Goal: Task Accomplishment & Management: Complete application form

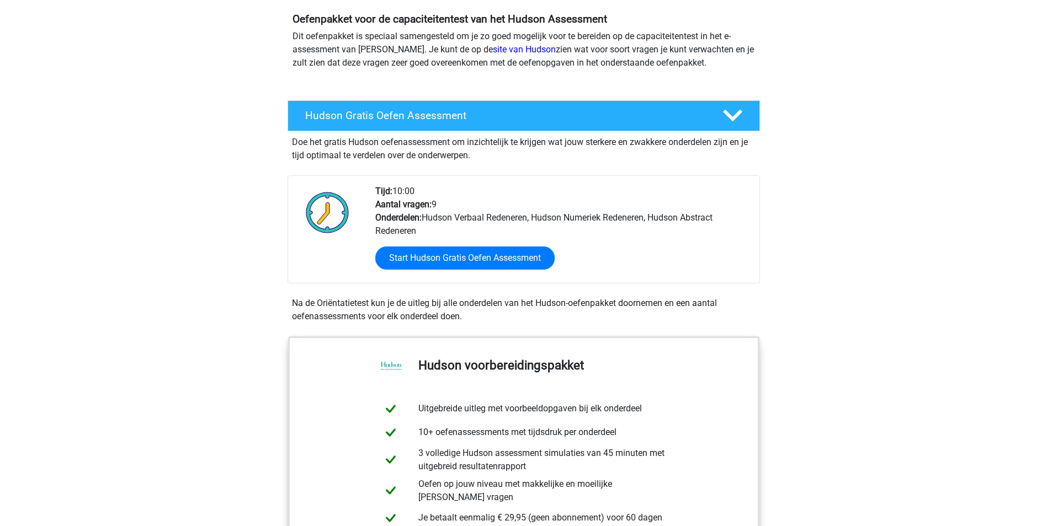
scroll to position [104, 0]
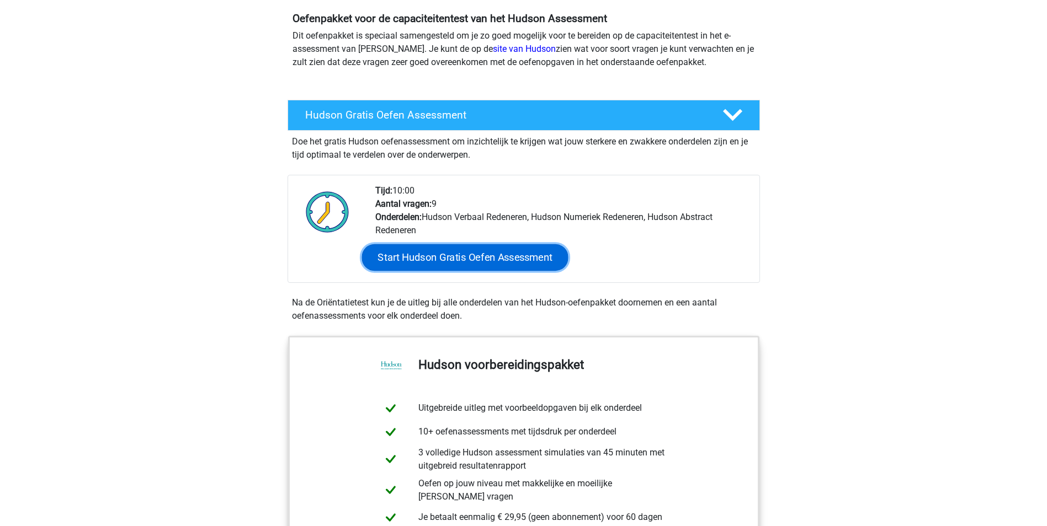
click at [450, 256] on link "Start Hudson Gratis Oefen Assessment" at bounding box center [464, 257] width 206 height 26
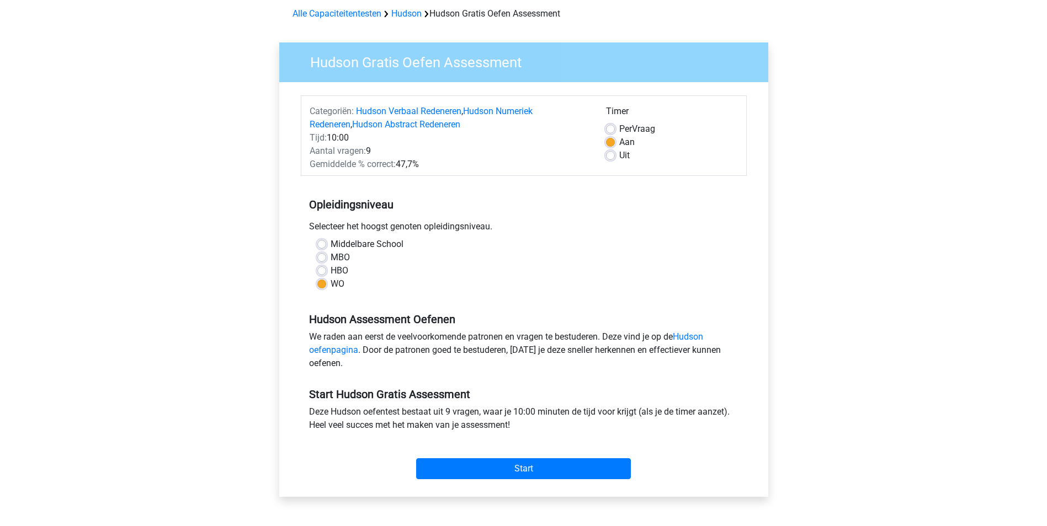
scroll to position [50, 0]
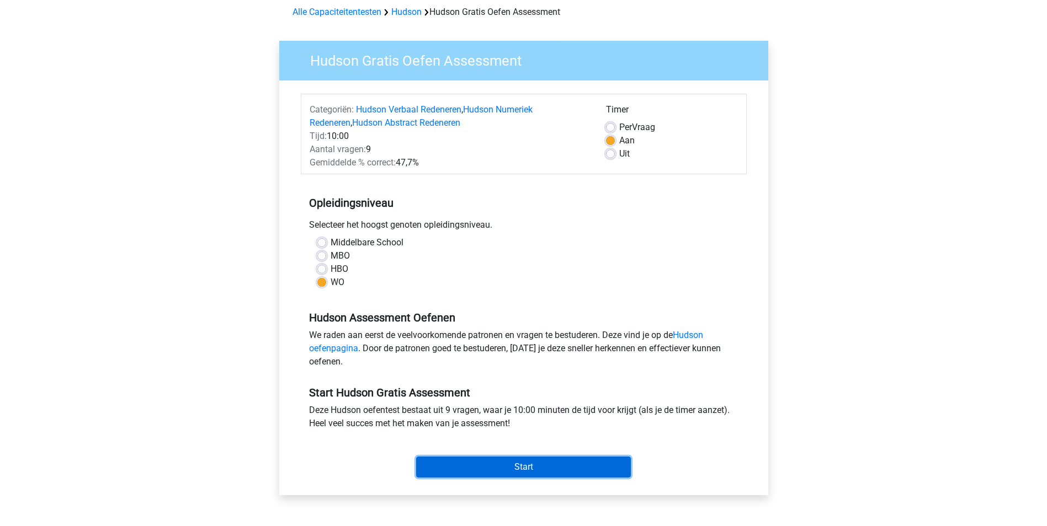
click at [564, 466] on input "Start" at bounding box center [523, 467] width 215 height 21
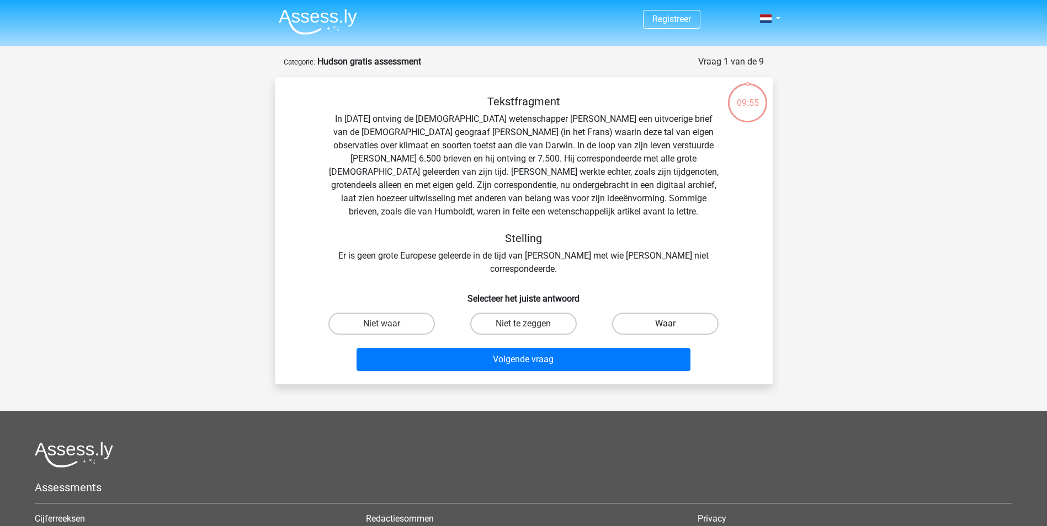
click at [660, 313] on label "Waar" at bounding box center [665, 324] width 106 height 22
click at [665, 324] on input "Waar" at bounding box center [668, 327] width 7 height 7
radio input "true"
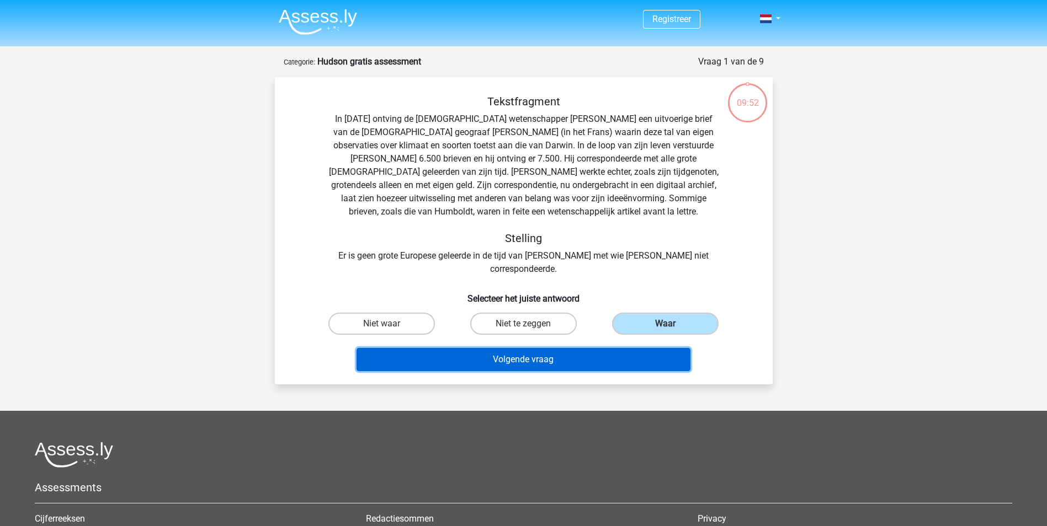
click at [564, 348] on button "Volgende vraag" at bounding box center [523, 359] width 334 height 23
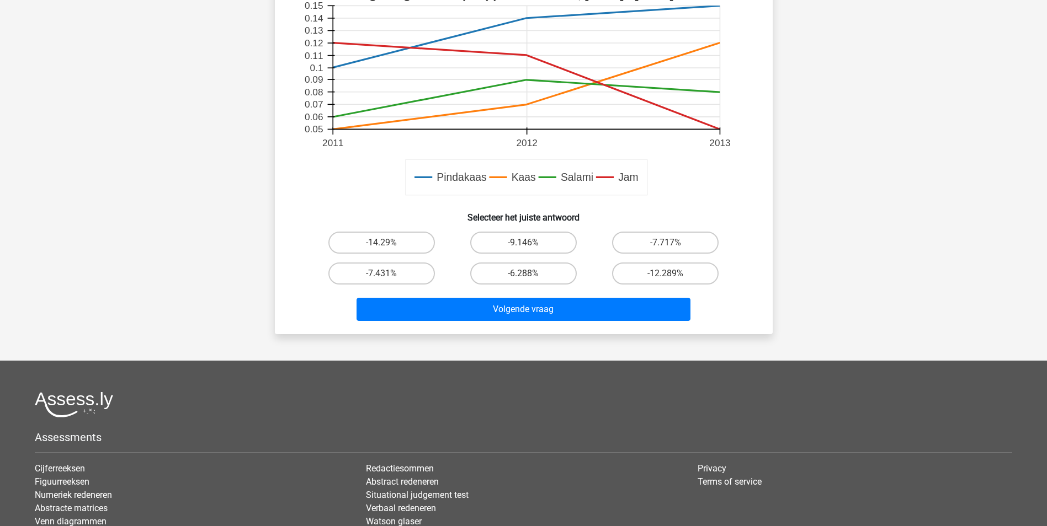
scroll to position [370, 0]
click at [644, 245] on label "-7.717%" at bounding box center [665, 242] width 106 height 22
click at [665, 245] on input "-7.717%" at bounding box center [668, 245] width 7 height 7
radio input "true"
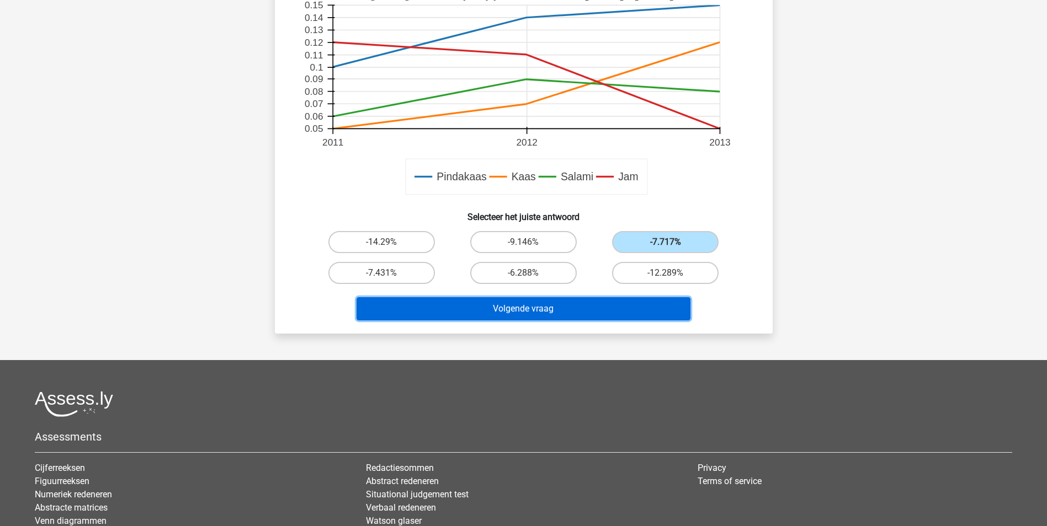
click at [585, 311] on button "Volgende vraag" at bounding box center [523, 308] width 334 height 23
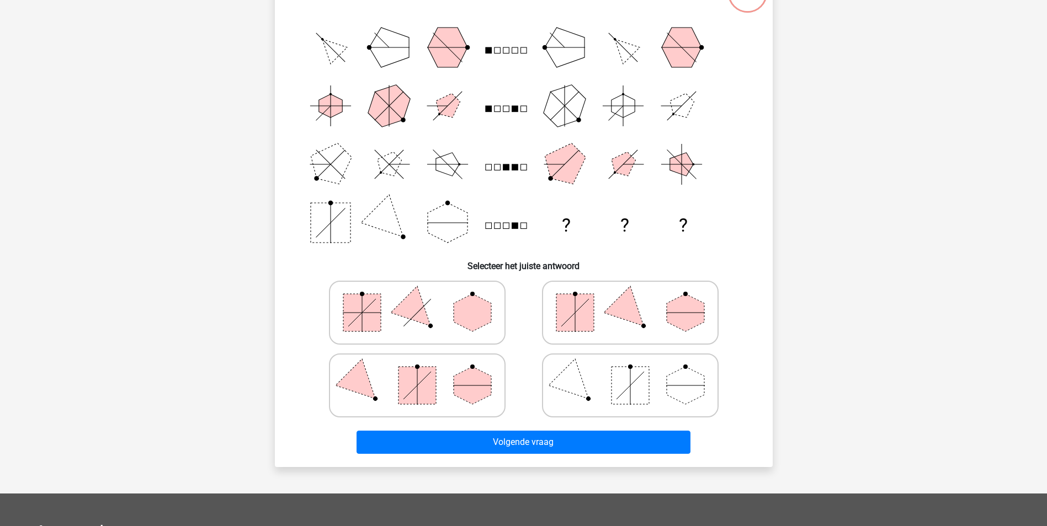
scroll to position [111, 0]
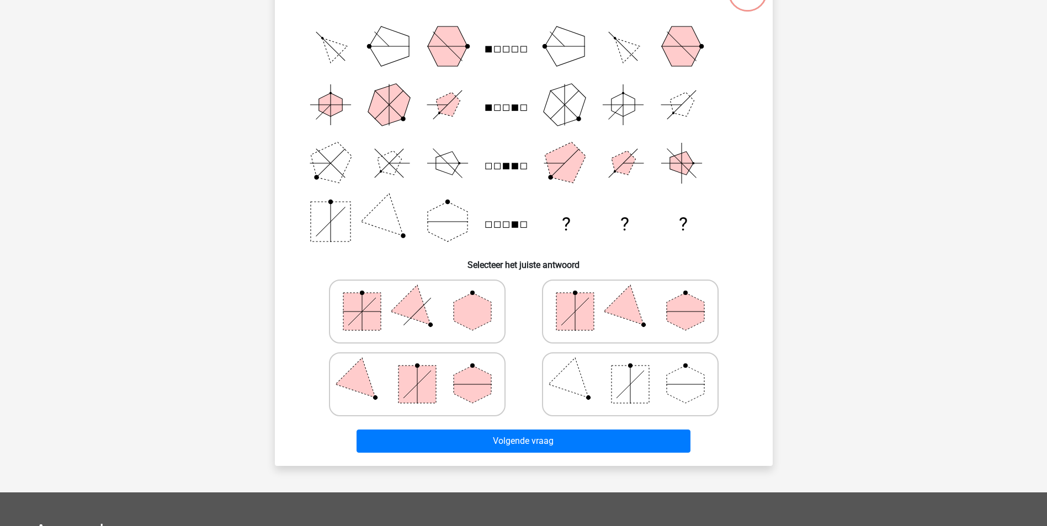
click at [665, 331] on icon at bounding box center [630, 311] width 166 height 55
click at [637, 298] on input "radio" at bounding box center [633, 294] width 7 height 7
radio input "true"
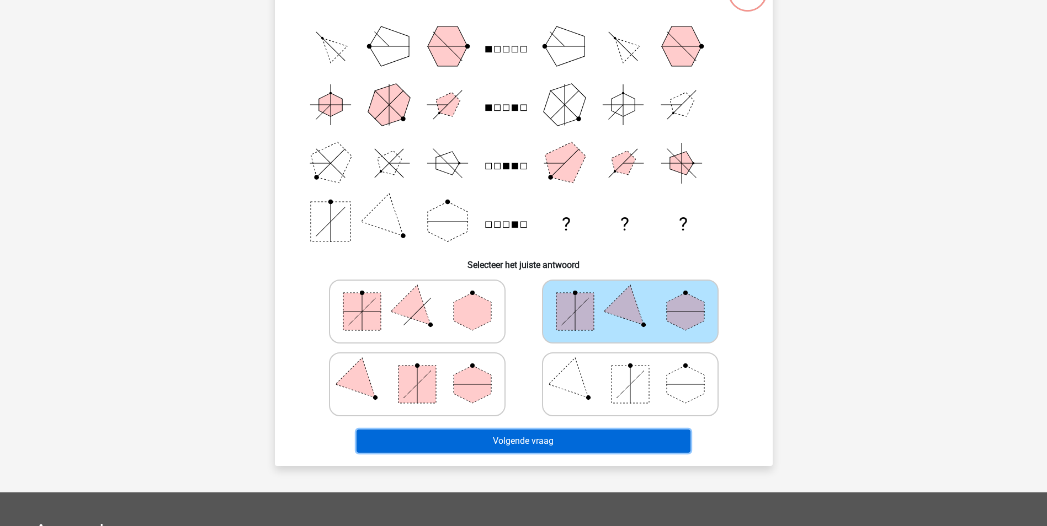
click at [554, 443] on button "Volgende vraag" at bounding box center [523, 441] width 334 height 23
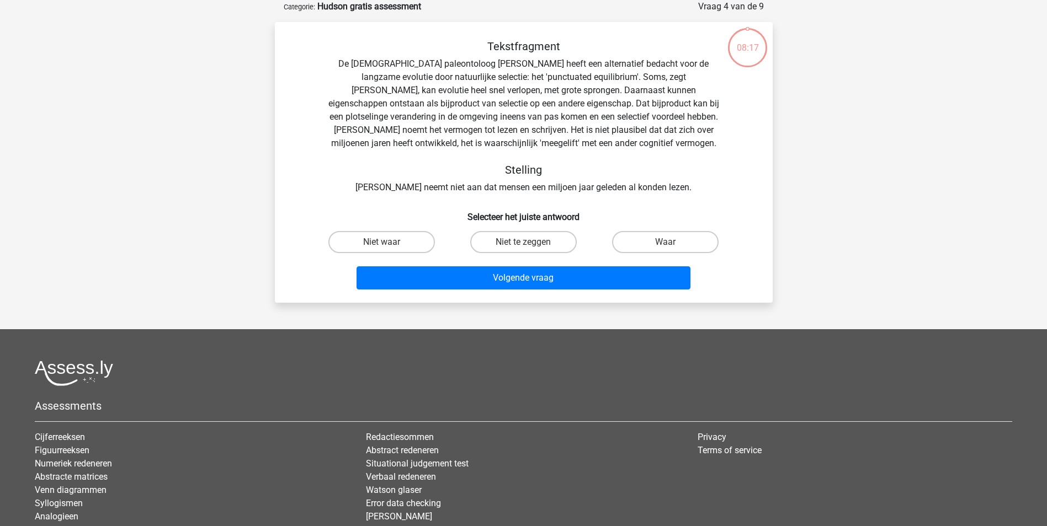
scroll to position [0, 0]
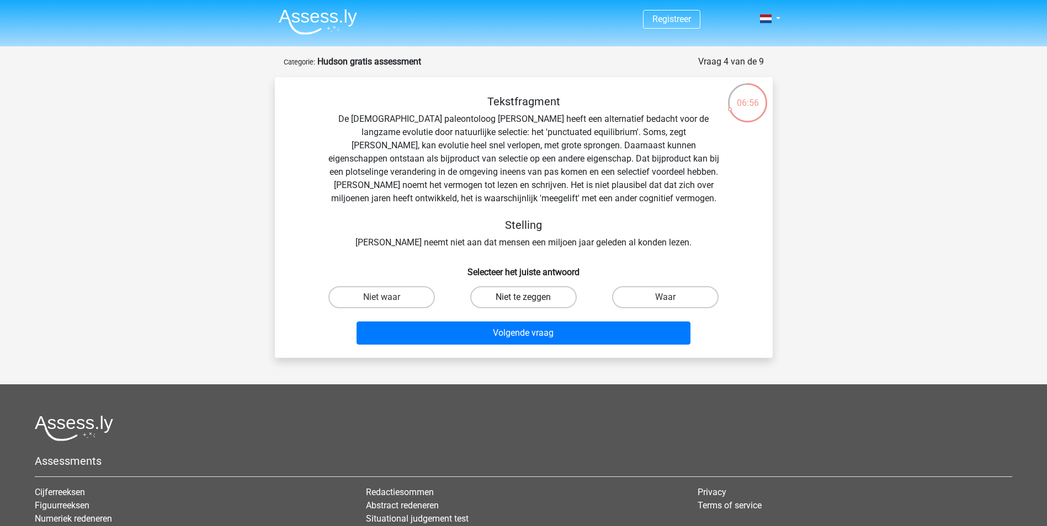
click at [522, 292] on label "Niet te zeggen" at bounding box center [523, 297] width 106 height 22
click at [523, 297] on input "Niet te zeggen" at bounding box center [526, 300] width 7 height 7
radio input "true"
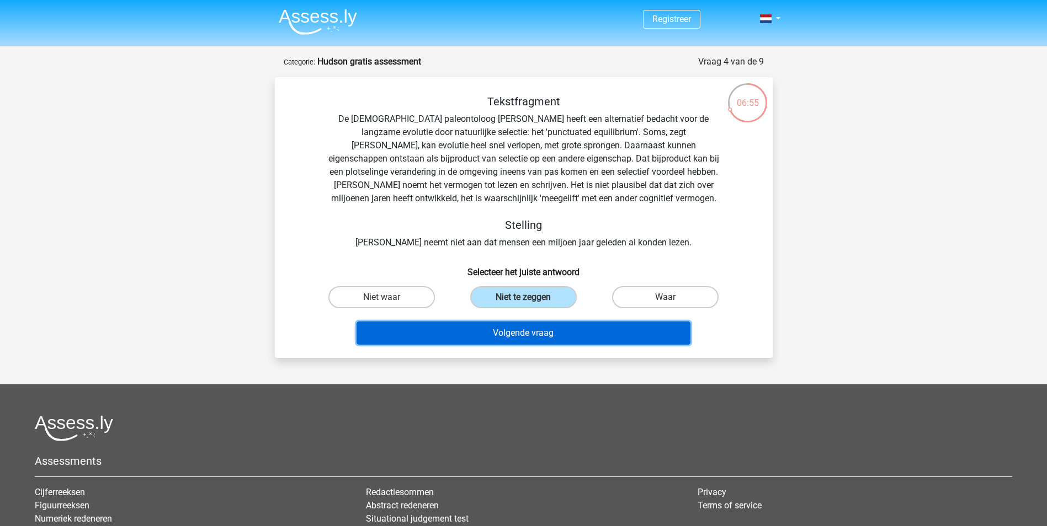
click at [531, 336] on button "Volgende vraag" at bounding box center [523, 333] width 334 height 23
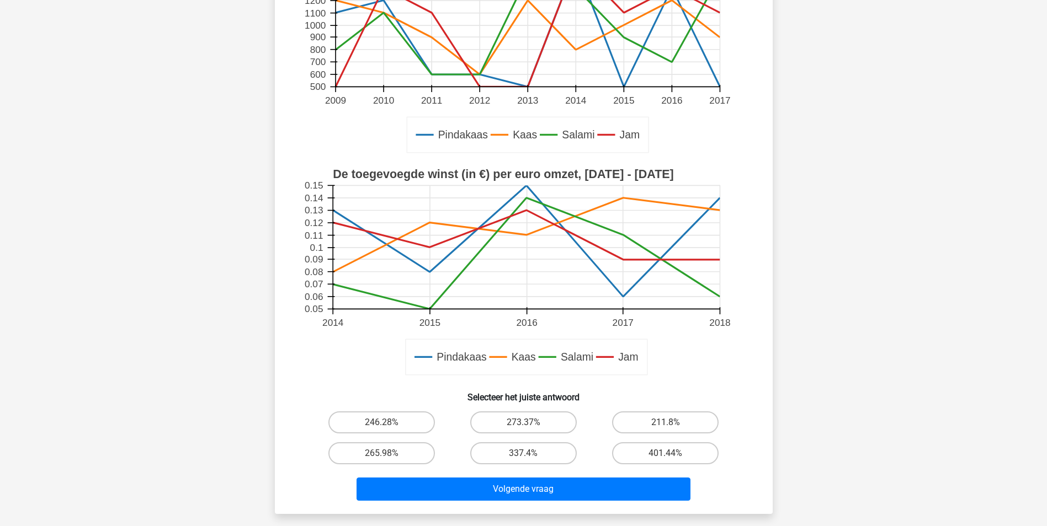
scroll to position [223, 0]
click at [519, 434] on div "273.37%" at bounding box center [523, 422] width 142 height 31
click at [519, 425] on label "273.37%" at bounding box center [523, 422] width 106 height 22
click at [523, 425] on input "273.37%" at bounding box center [526, 425] width 7 height 7
radio input "true"
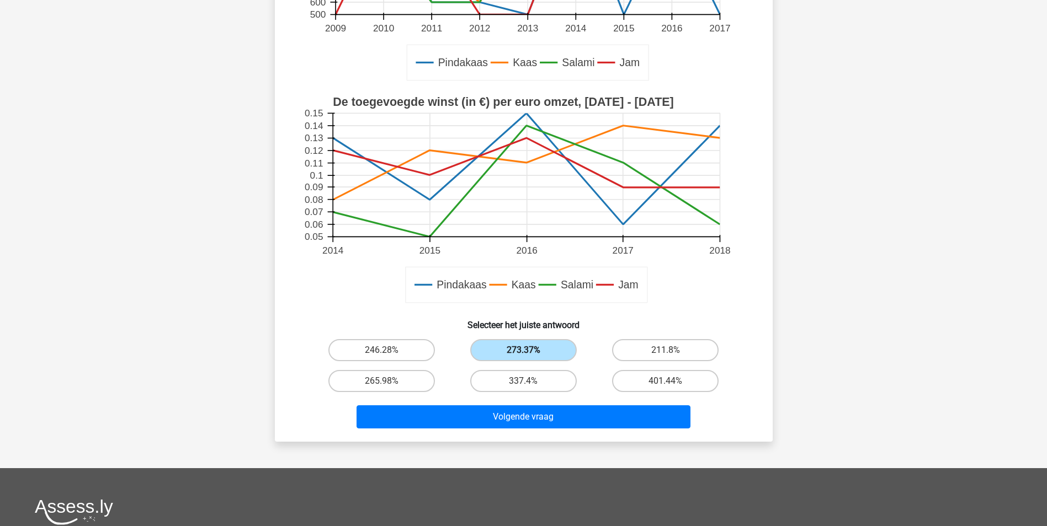
scroll to position [297, 0]
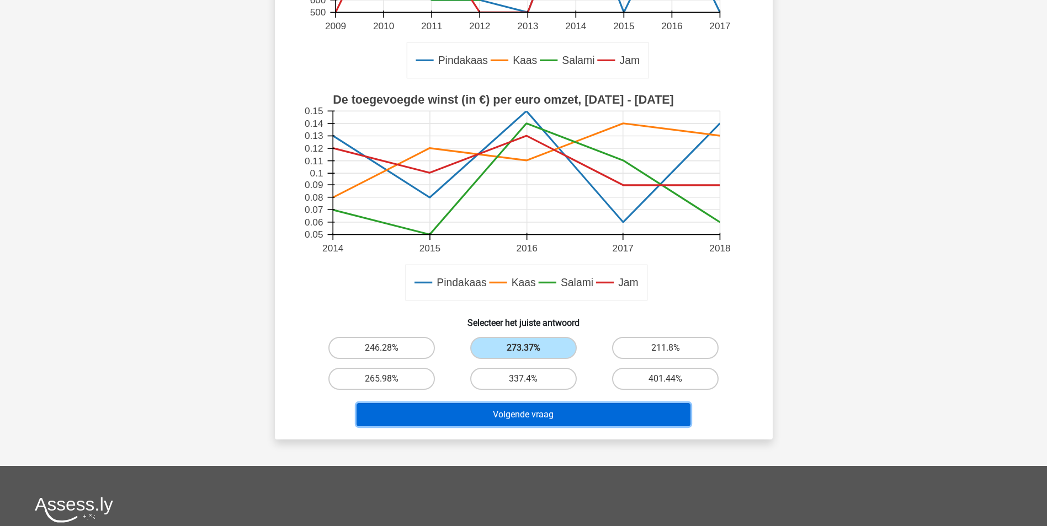
click at [516, 411] on button "Volgende vraag" at bounding box center [523, 414] width 334 height 23
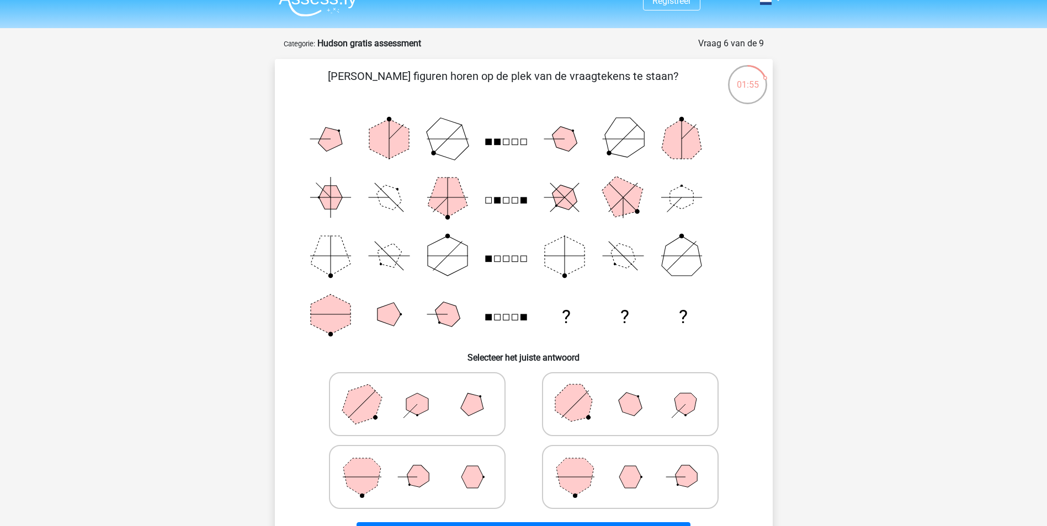
scroll to position [58, 0]
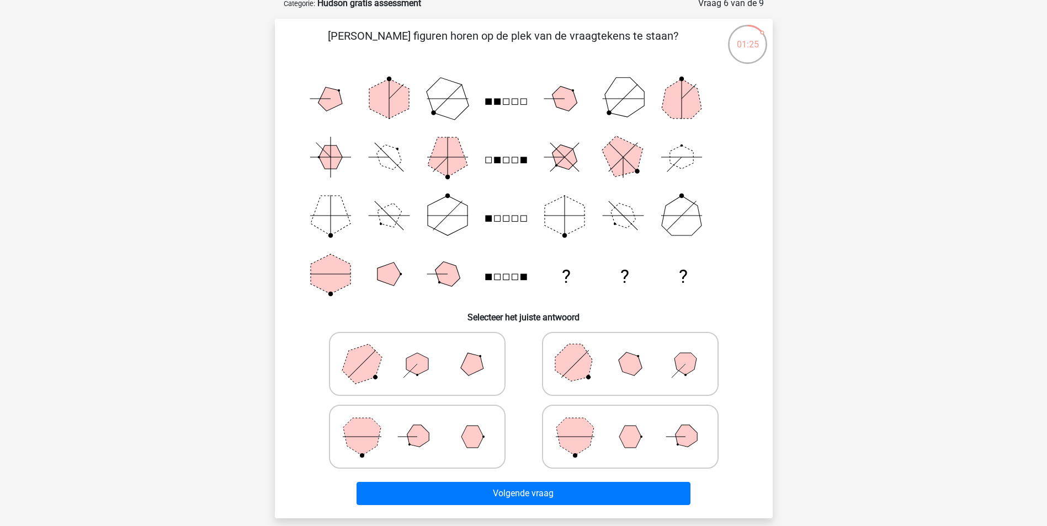
click at [637, 366] on polygon at bounding box center [629, 363] width 31 height 31
click at [637, 350] on input "radio" at bounding box center [633, 346] width 7 height 7
radio input "true"
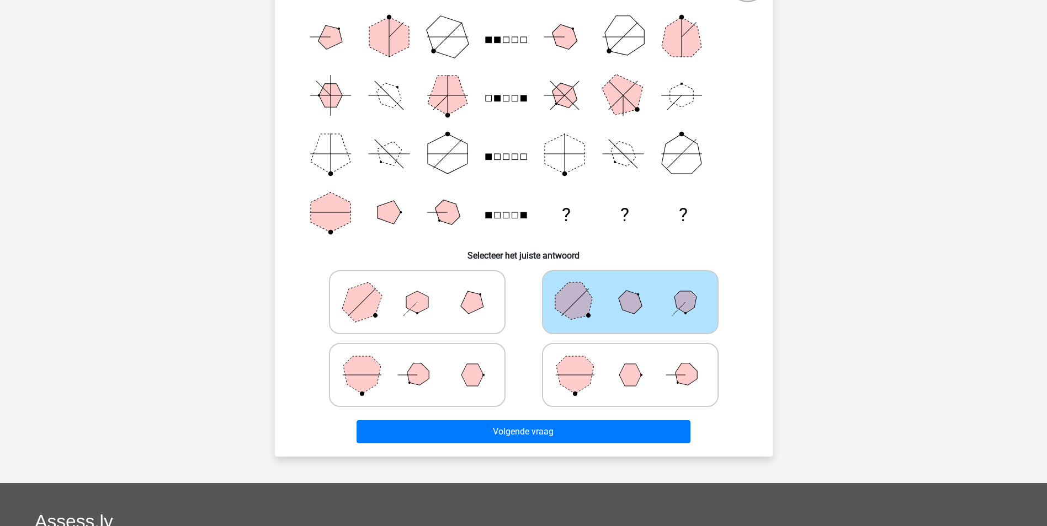
scroll to position [121, 0]
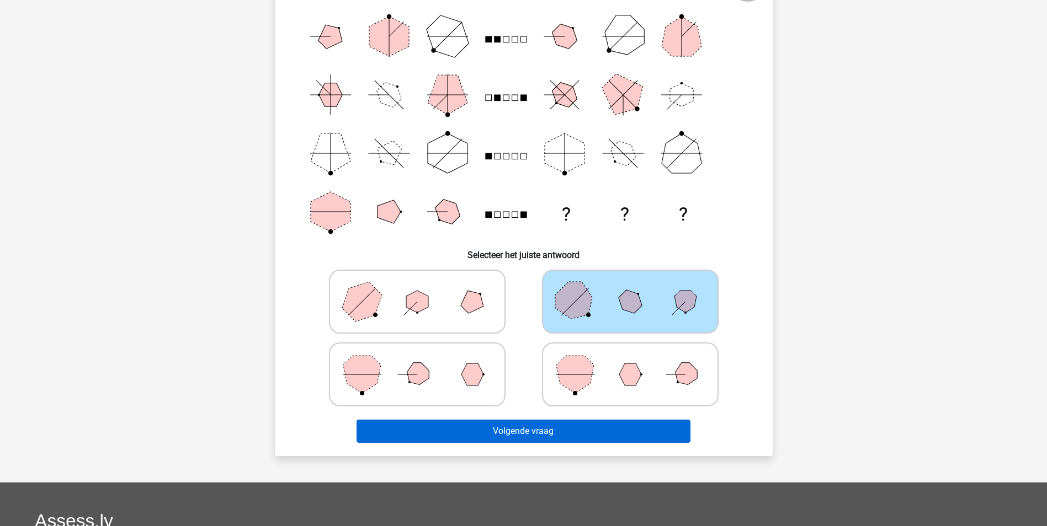
click at [542, 441] on button "Volgende vraag" at bounding box center [523, 431] width 334 height 23
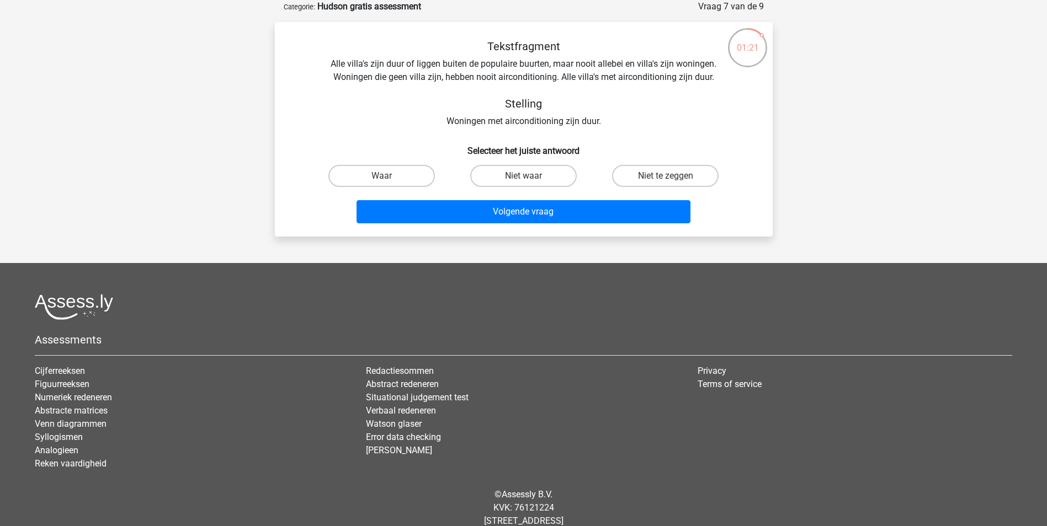
scroll to position [0, 0]
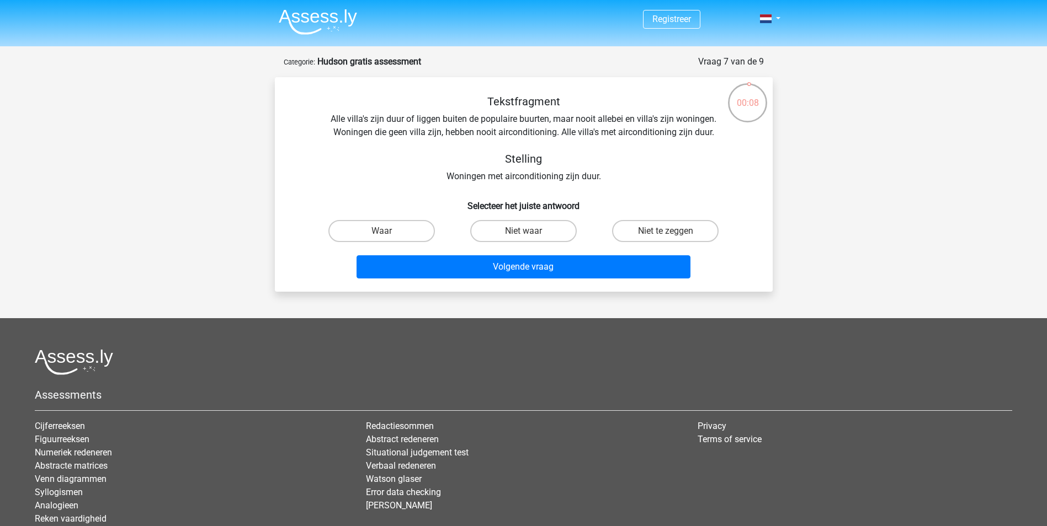
click at [385, 238] on input "Waar" at bounding box center [384, 234] width 7 height 7
radio input "true"
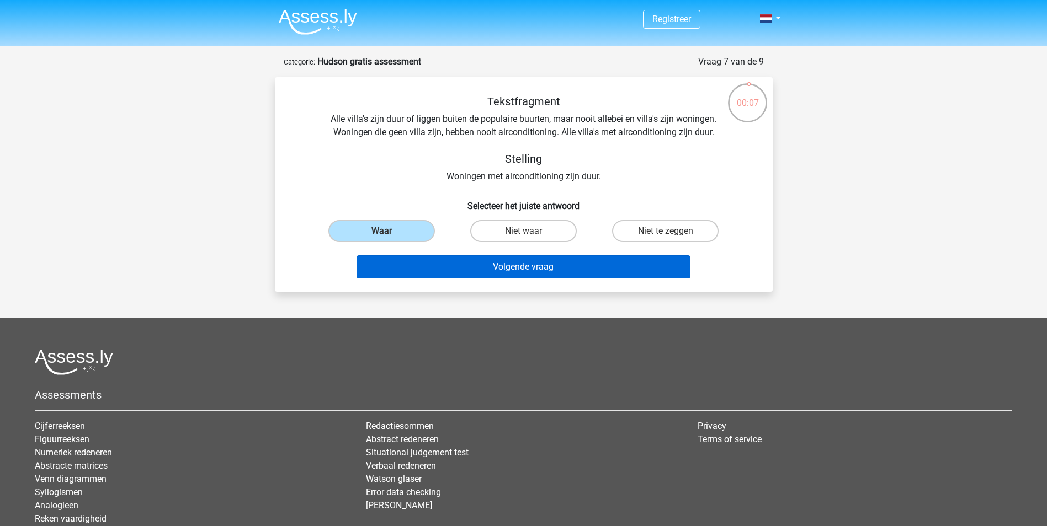
click at [531, 269] on button "Volgende vraag" at bounding box center [523, 266] width 334 height 23
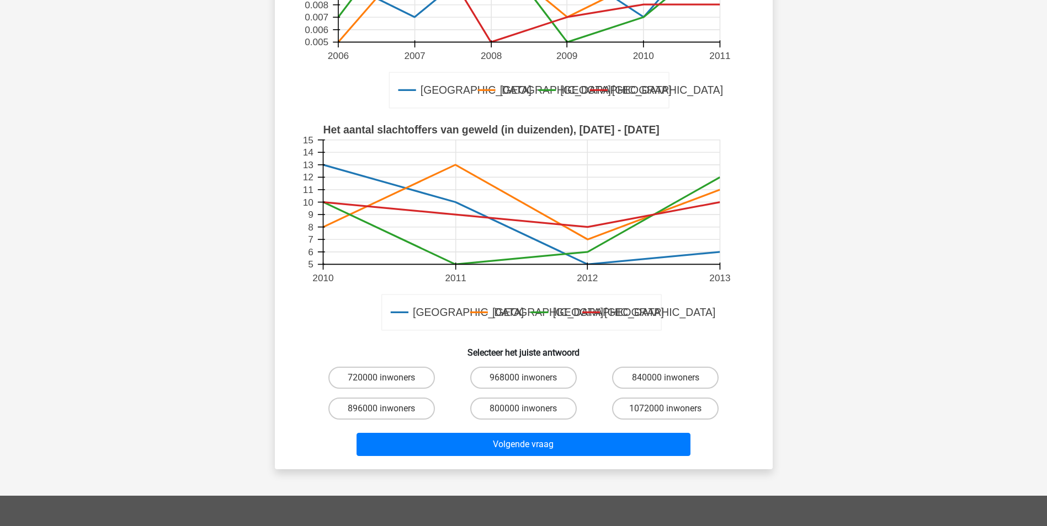
scroll to position [236, 0]
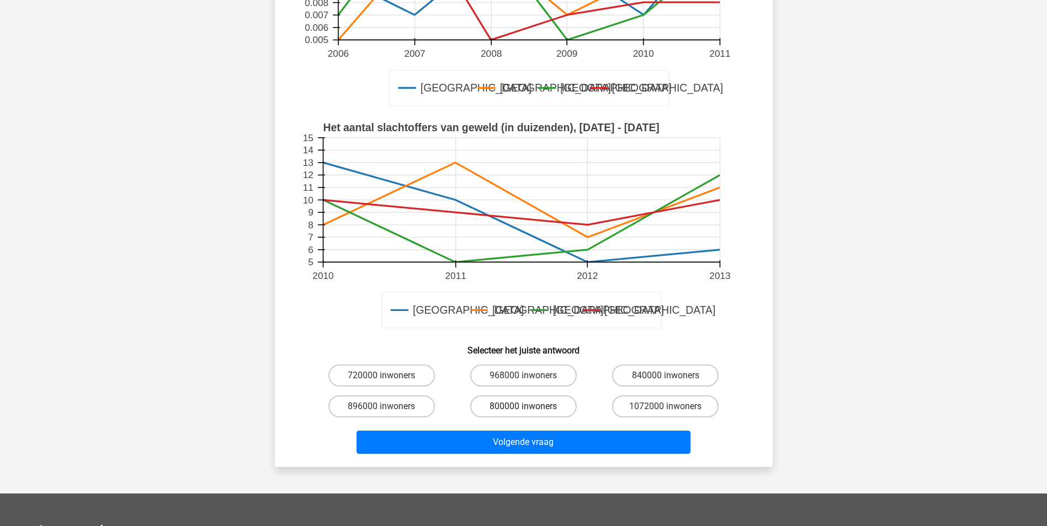
click at [516, 415] on label "800000 inwoners" at bounding box center [523, 407] width 106 height 22
click at [523, 414] on input "800000 inwoners" at bounding box center [526, 410] width 7 height 7
radio input "true"
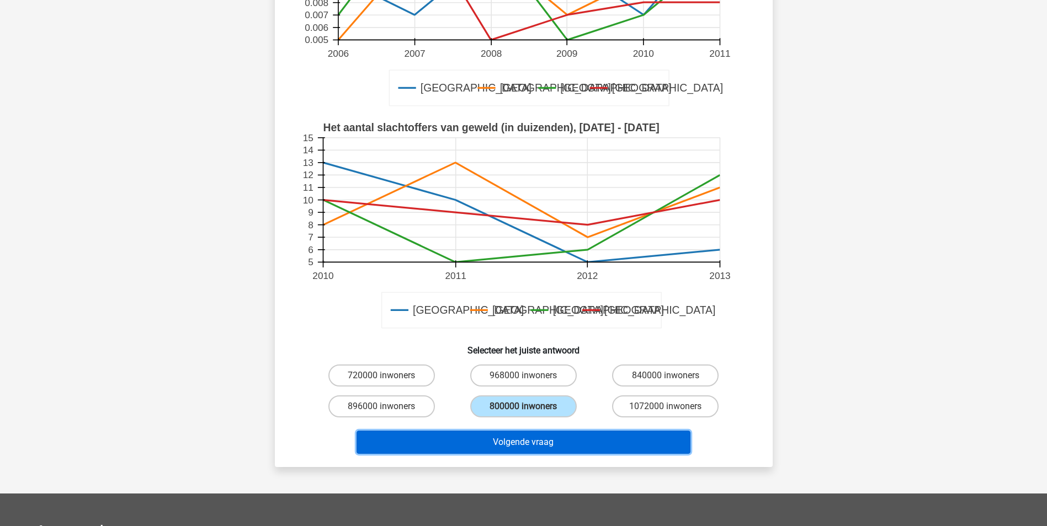
click at [546, 449] on button "Volgende vraag" at bounding box center [523, 442] width 334 height 23
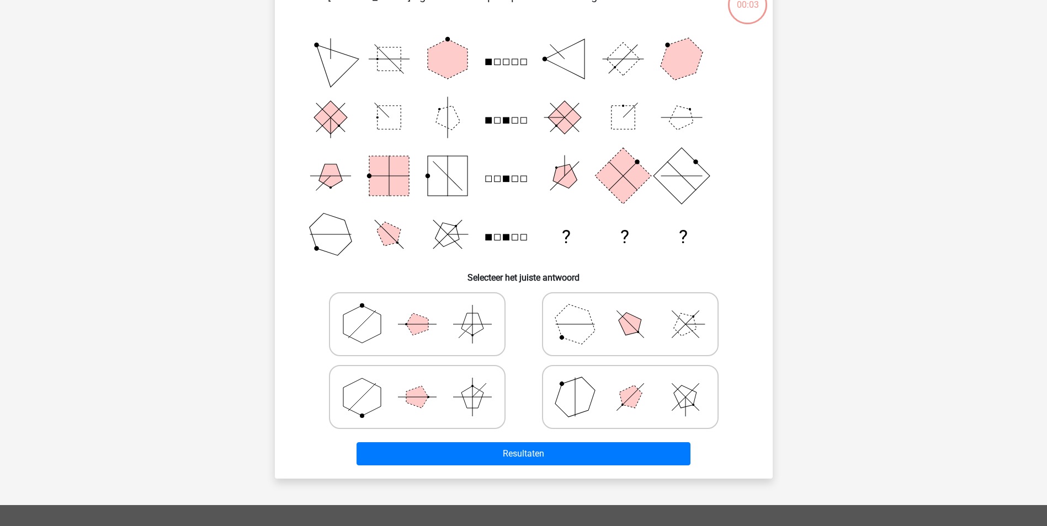
scroll to position [55, 0]
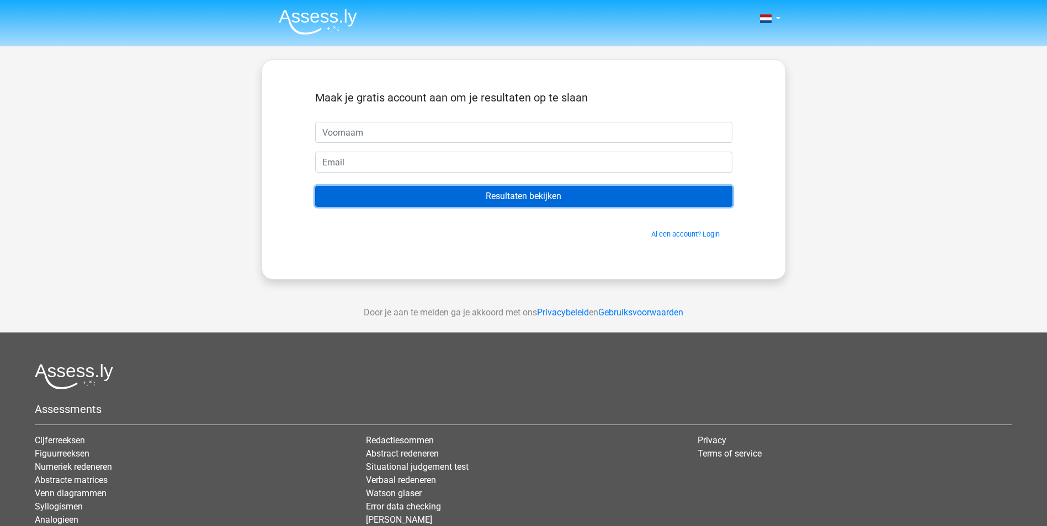
click at [583, 200] on input "Resultaten bekijken" at bounding box center [523, 196] width 417 height 21
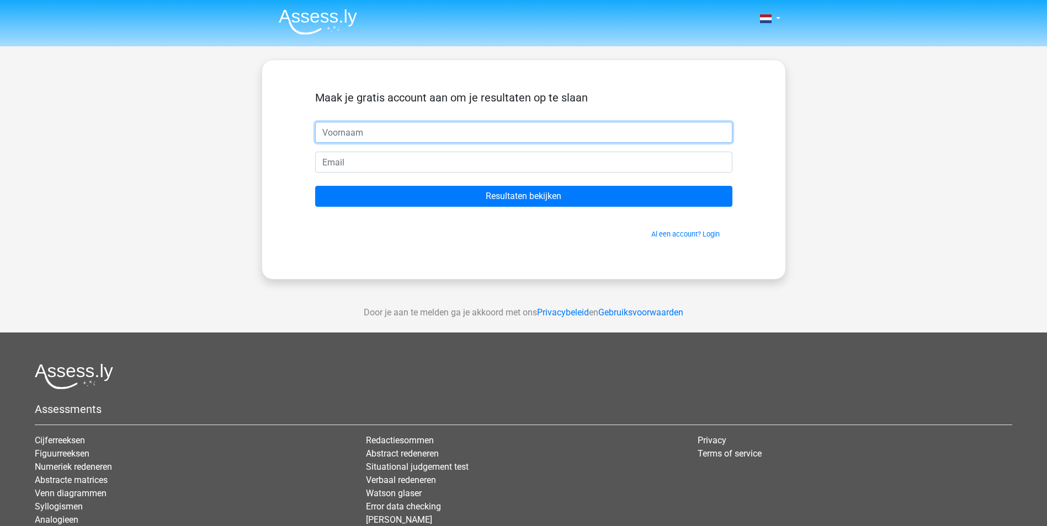
click at [621, 132] on input "text" at bounding box center [523, 132] width 417 height 21
click at [606, 135] on input "k" at bounding box center [523, 132] width 417 height 21
type input "k"
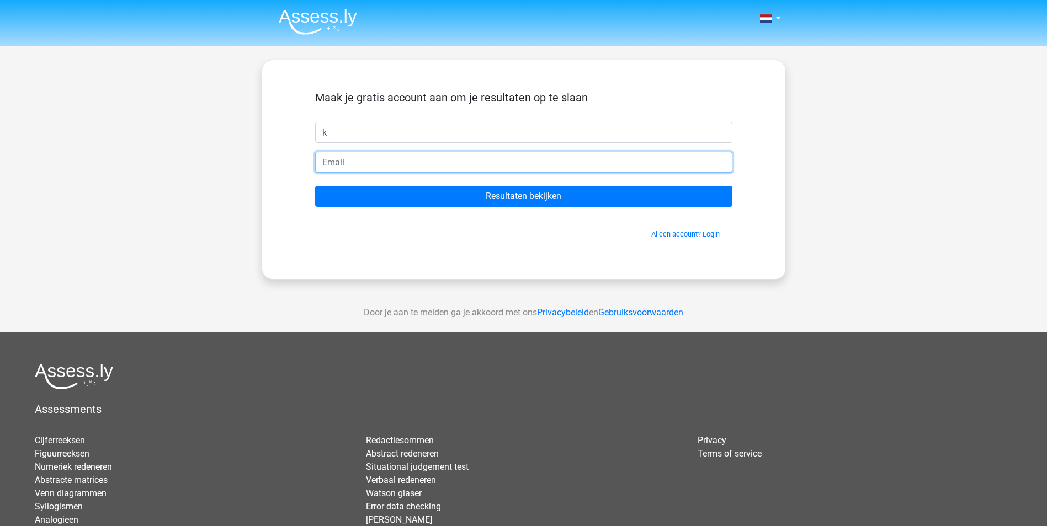
click at [598, 163] on input "email" at bounding box center [523, 162] width 417 height 21
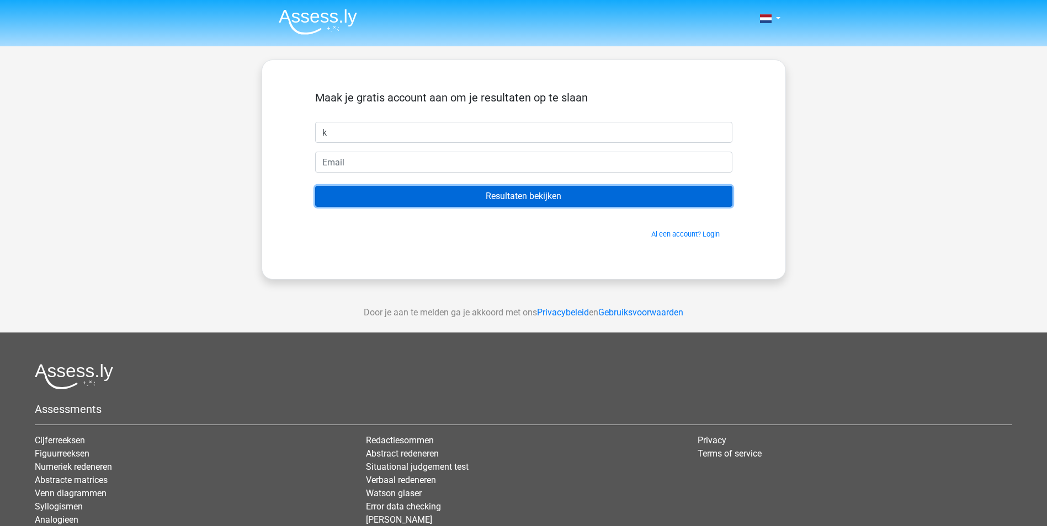
click at [597, 202] on input "Resultaten bekijken" at bounding box center [523, 196] width 417 height 21
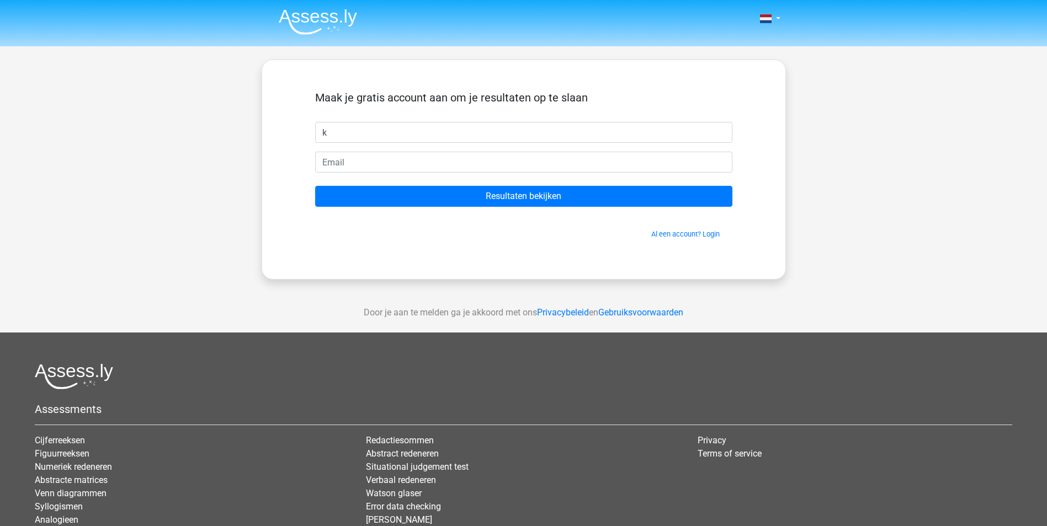
click at [621, 239] on span "Al een account? Login" at bounding box center [523, 234] width 408 height 10
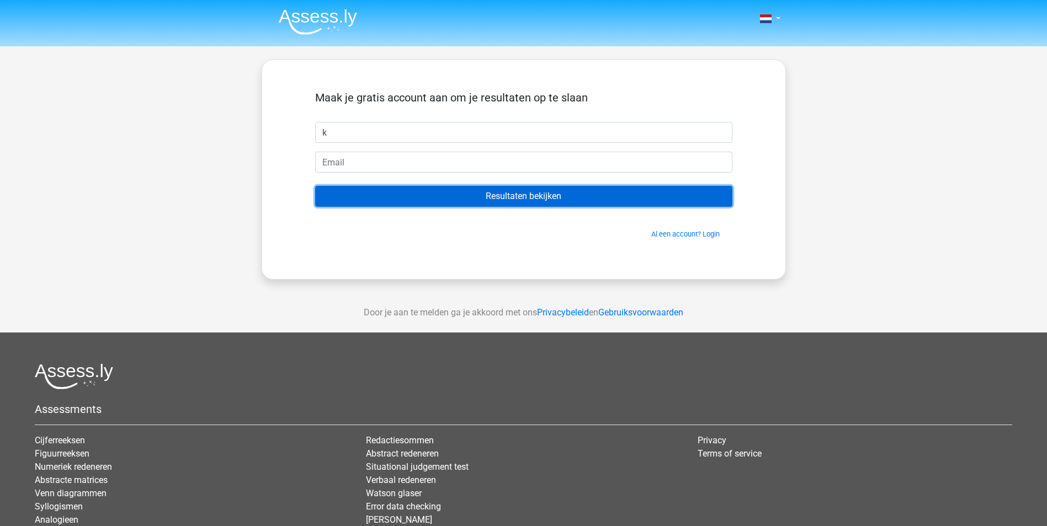
click at [601, 198] on input "Resultaten bekijken" at bounding box center [523, 196] width 417 height 21
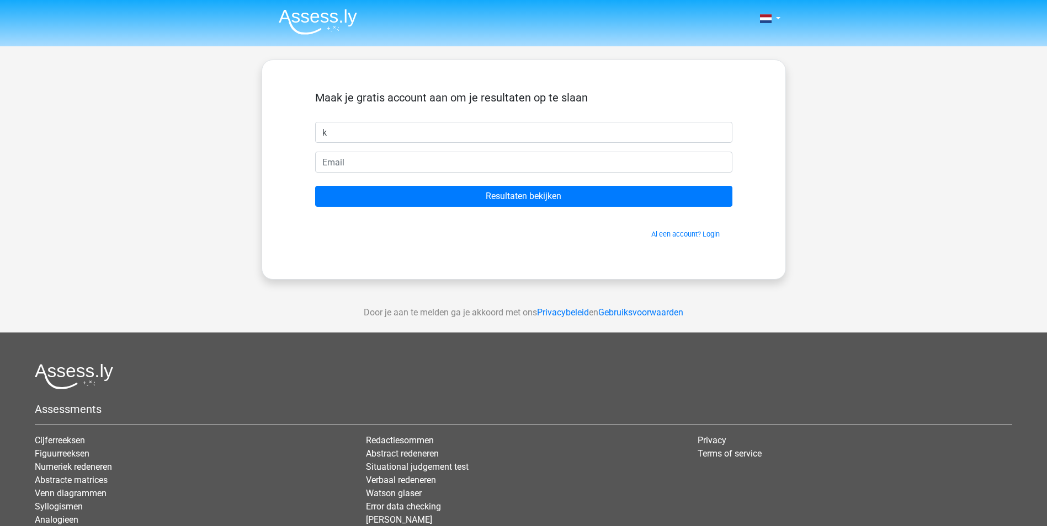
click at [588, 274] on div "Maak je gratis account aan om je resultaten op te slaan k Resultaten bekijken A…" at bounding box center [524, 170] width 524 height 220
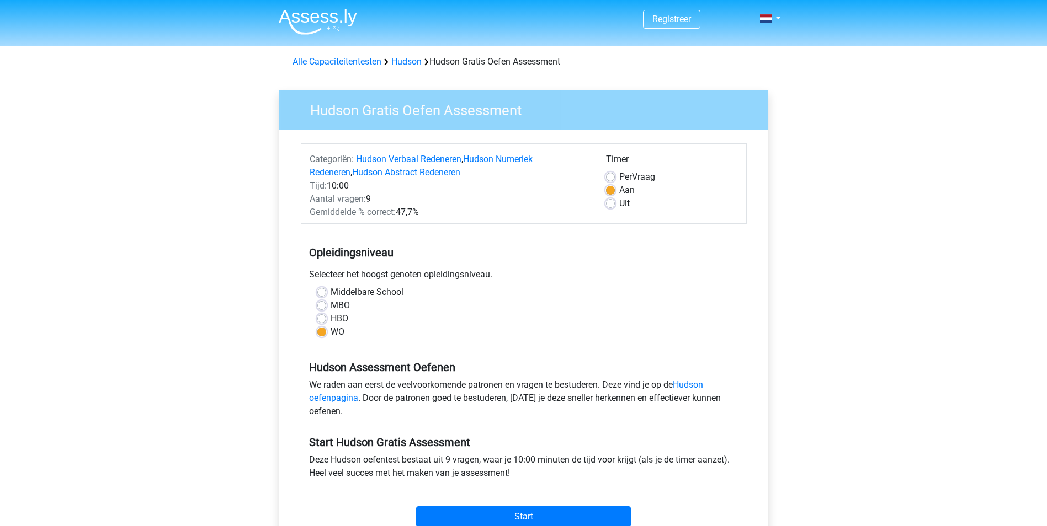
scroll to position [50, 0]
